Goal: Transaction & Acquisition: Purchase product/service

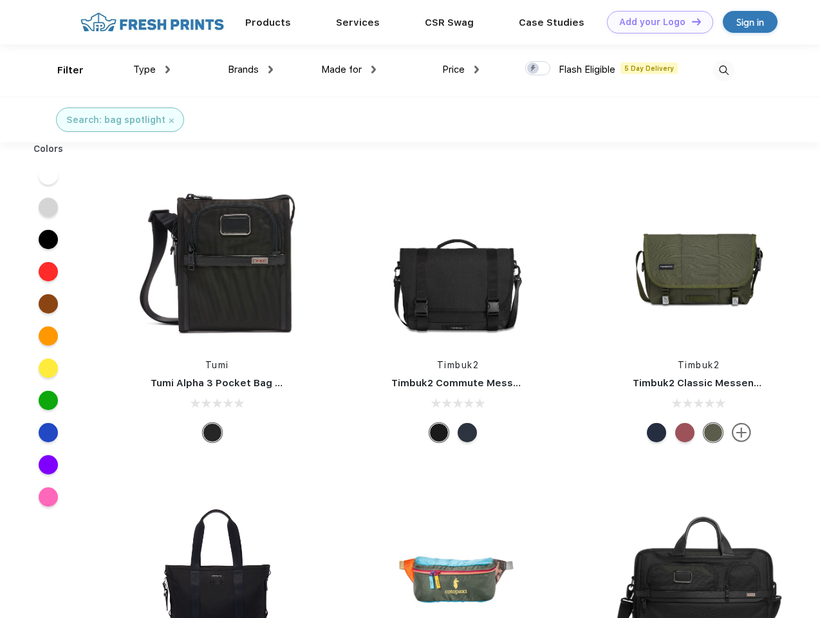
scroll to position [1, 0]
click at [655, 22] on link "Add your Logo Design Tool" at bounding box center [660, 22] width 106 height 23
click at [0, 0] on div "Design Tool" at bounding box center [0, 0] width 0 height 0
click at [690, 21] on link "Add your Logo Design Tool" at bounding box center [660, 22] width 106 height 23
click at [62, 70] on div "Filter" at bounding box center [70, 70] width 26 height 15
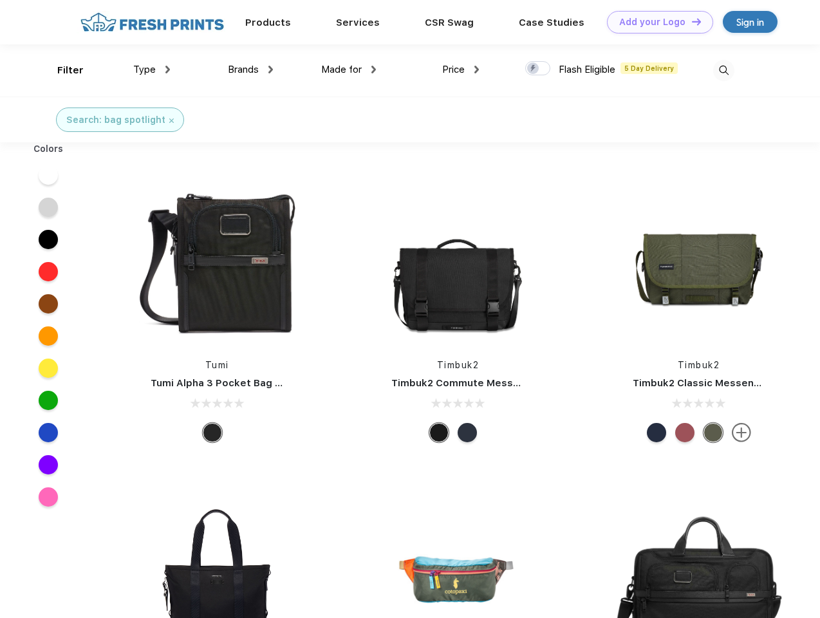
click at [152, 69] on span "Type" at bounding box center [144, 70] width 23 height 12
click at [250, 69] on span "Brands" at bounding box center [243, 70] width 31 height 12
click at [349, 69] on span "Made for" at bounding box center [341, 70] width 41 height 12
click at [461, 69] on span "Price" at bounding box center [453, 70] width 23 height 12
click at [538, 69] on div at bounding box center [537, 68] width 25 height 14
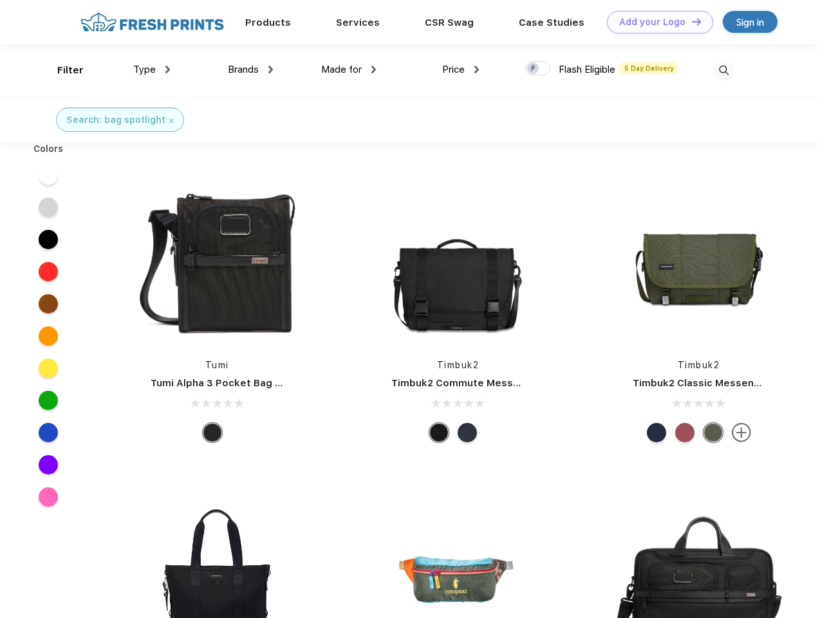
click at [533, 69] on input "checkbox" at bounding box center [529, 64] width 8 height 8
click at [723, 70] on img at bounding box center [723, 70] width 21 height 21
